Goal: Transaction & Acquisition: Purchase product/service

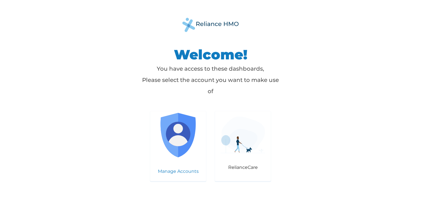
click at [169, 141] on img at bounding box center [178, 135] width 44 height 44
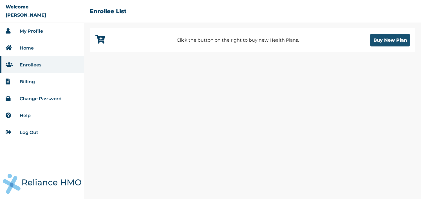
click at [386, 39] on button "Buy New Plan" at bounding box center [389, 40] width 39 height 13
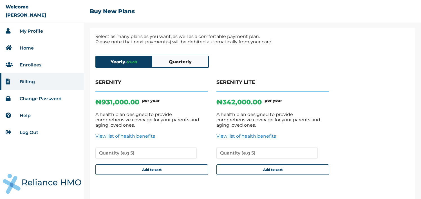
click at [245, 133] on link "View list of health benefits" at bounding box center [272, 135] width 113 height 5
